Goal: Task Accomplishment & Management: Use online tool/utility

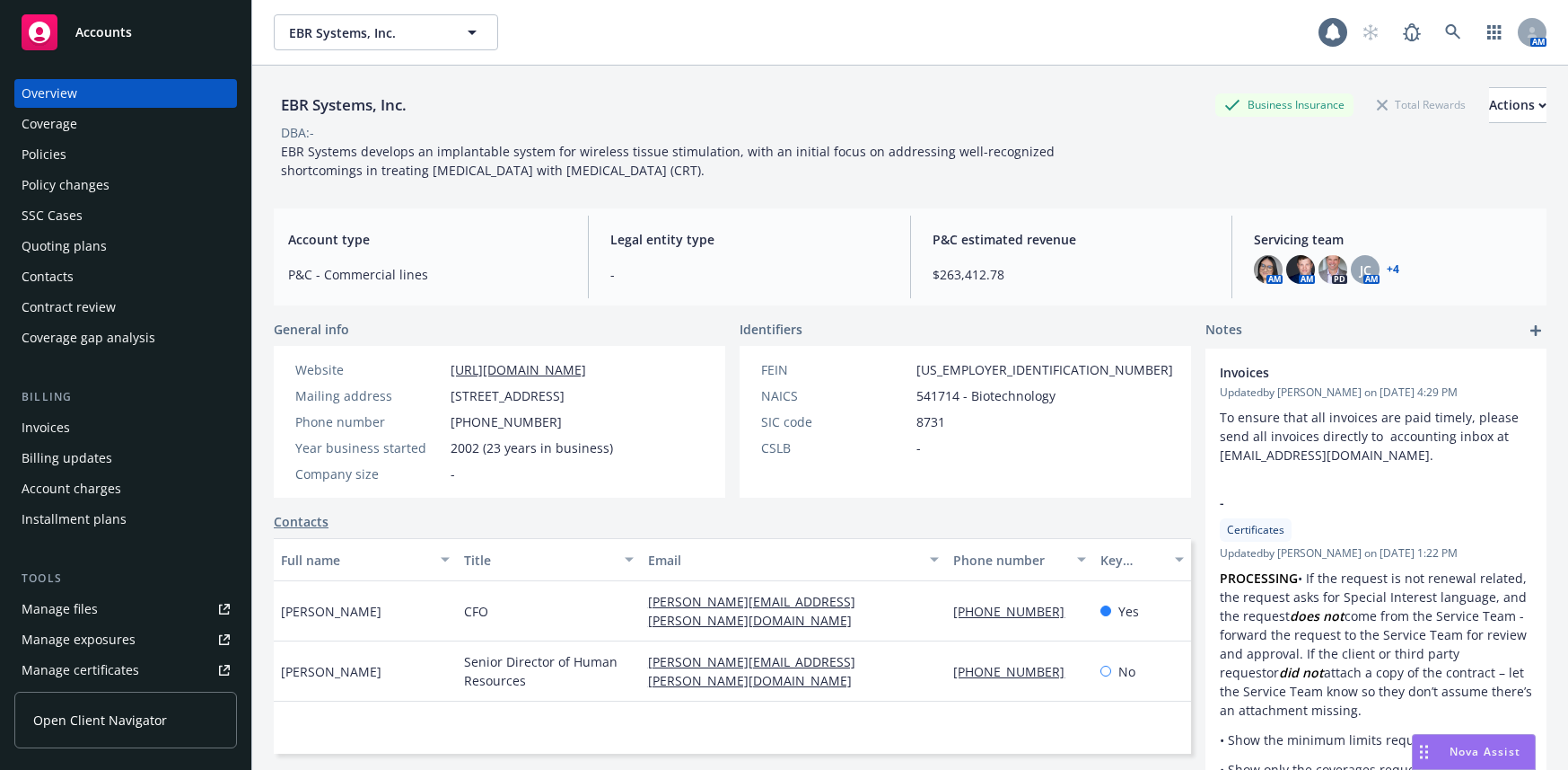
click at [55, 611] on div "Manage files" at bounding box center [59, 609] width 77 height 29
